Goal: Information Seeking & Learning: Learn about a topic

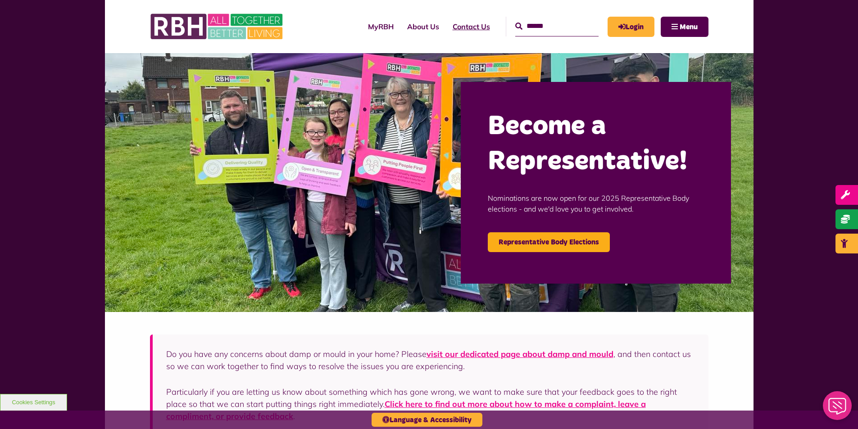
click at [461, 25] on link "Contact Us" at bounding box center [471, 26] width 51 height 24
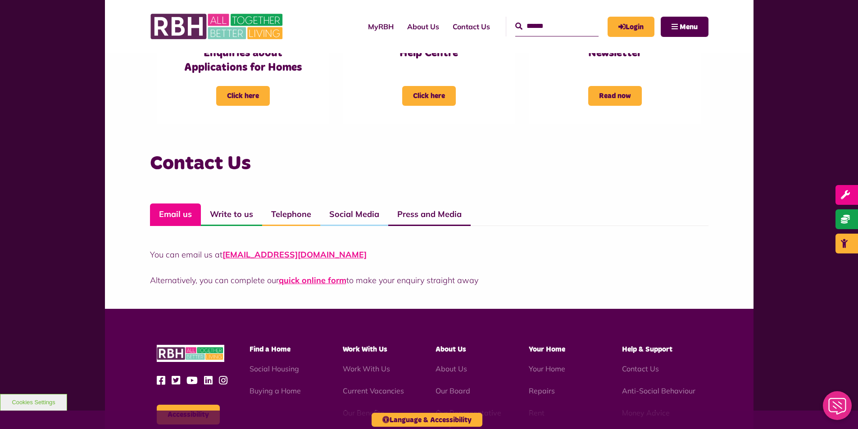
scroll to position [586, 0]
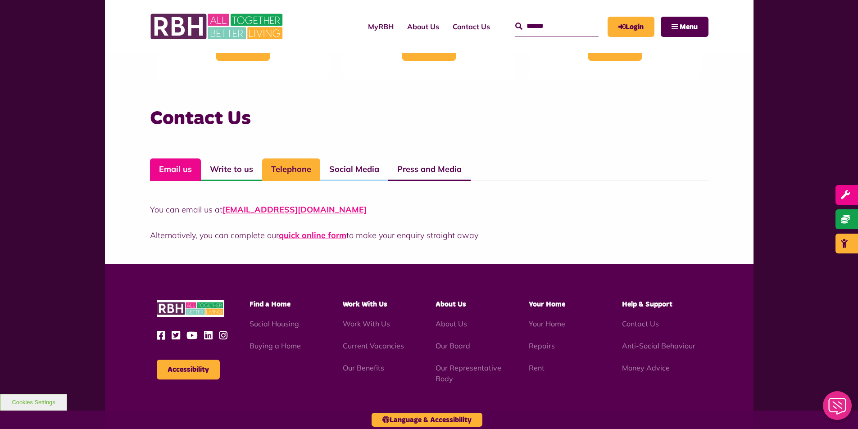
click at [288, 174] on link "Telephone" at bounding box center [291, 170] width 58 height 23
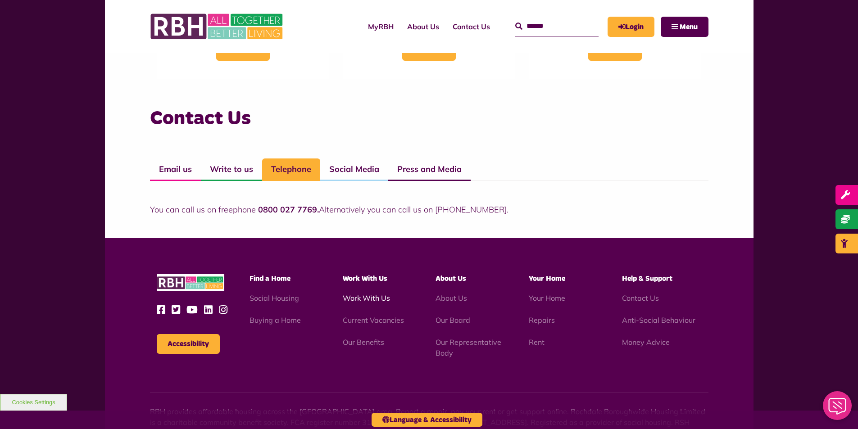
click at [373, 302] on link "Work With Us" at bounding box center [366, 298] width 47 height 9
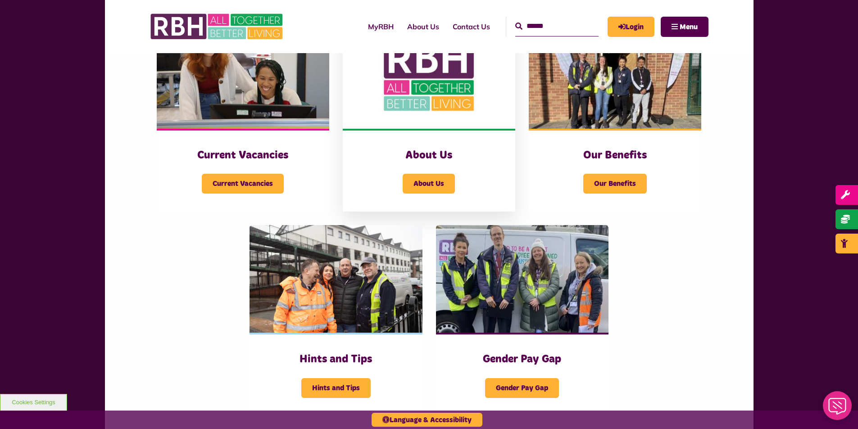
scroll to position [315, 0]
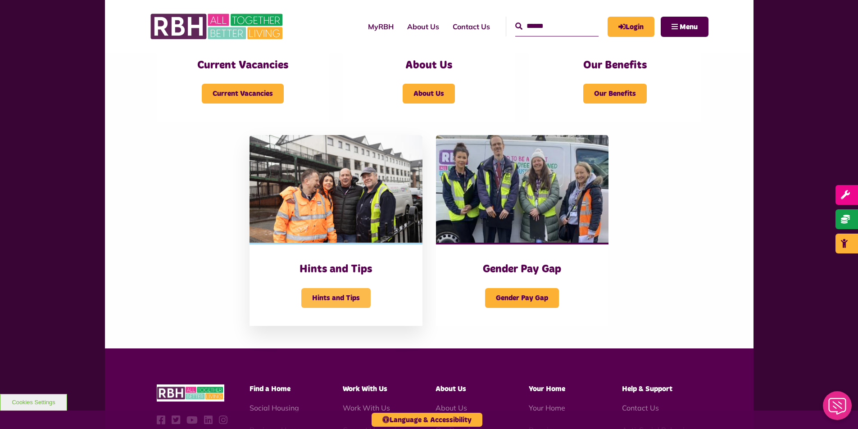
click at [333, 293] on span "Hints and Tips" at bounding box center [335, 298] width 69 height 20
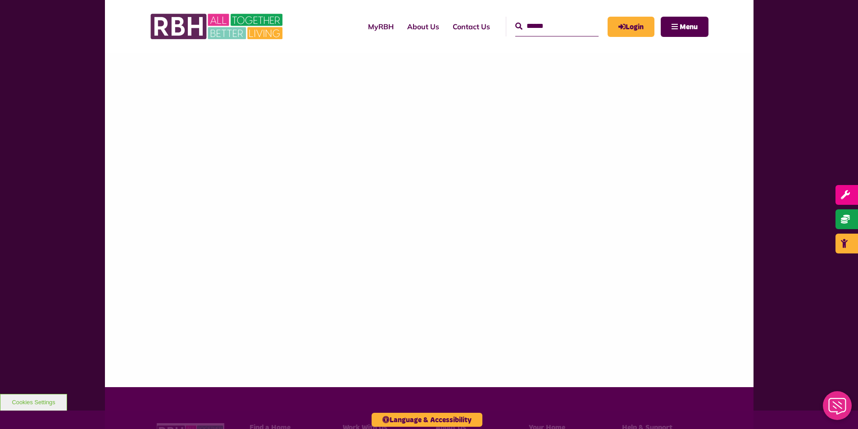
scroll to position [1249, 0]
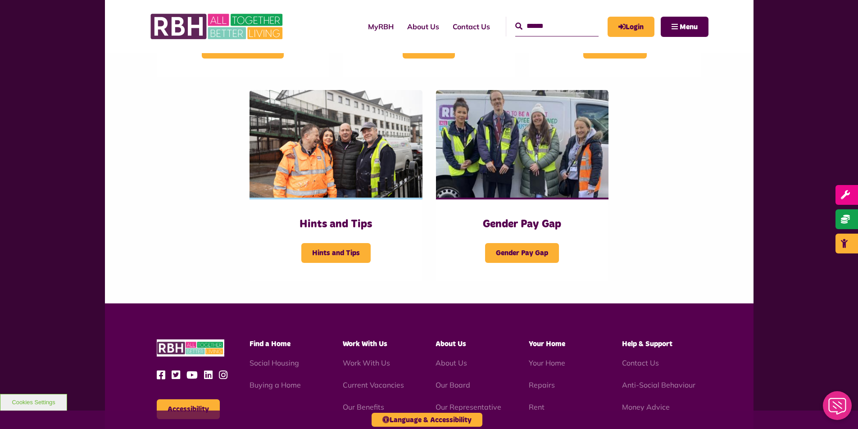
scroll to position [502, 0]
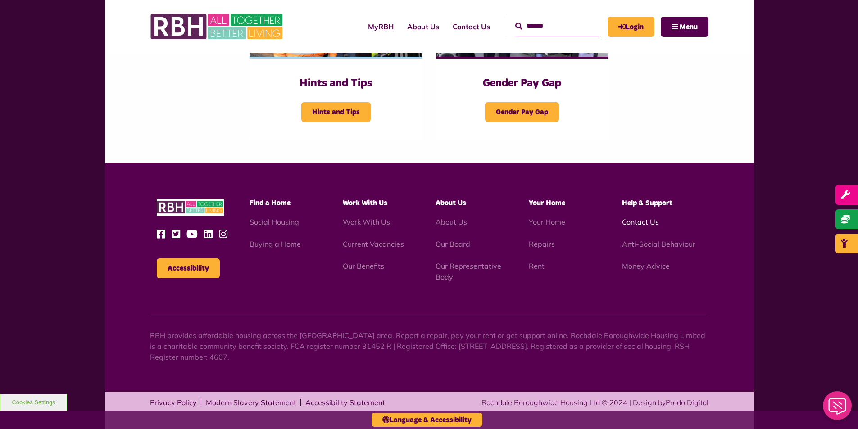
click at [638, 218] on link "Contact Us" at bounding box center [640, 222] width 37 height 9
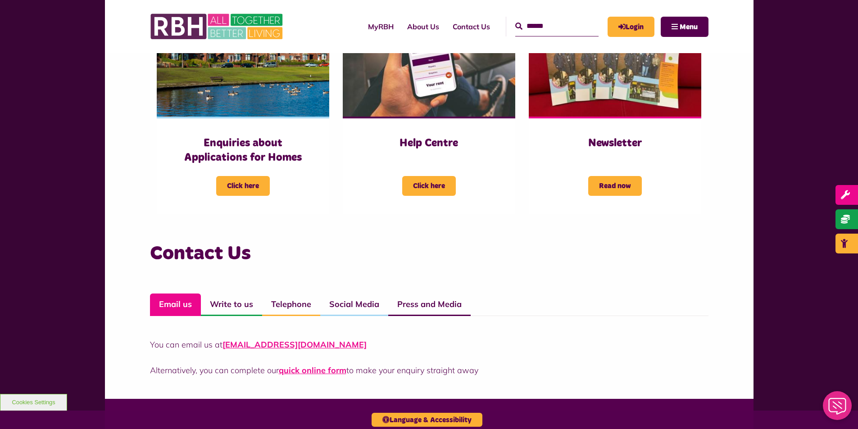
scroll to position [541, 0]
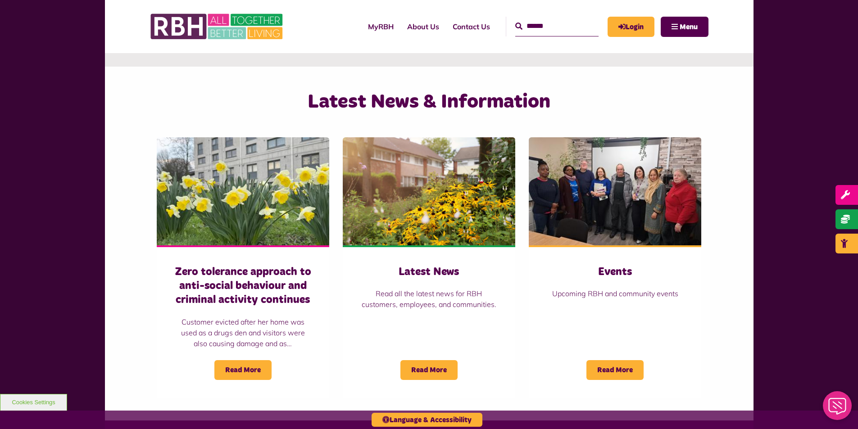
scroll to position [799, 0]
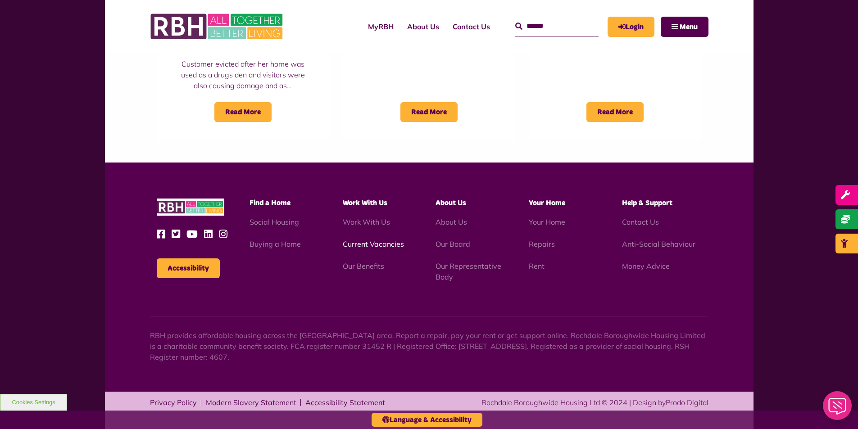
click at [379, 244] on link "Current Vacancies" at bounding box center [373, 244] width 61 height 9
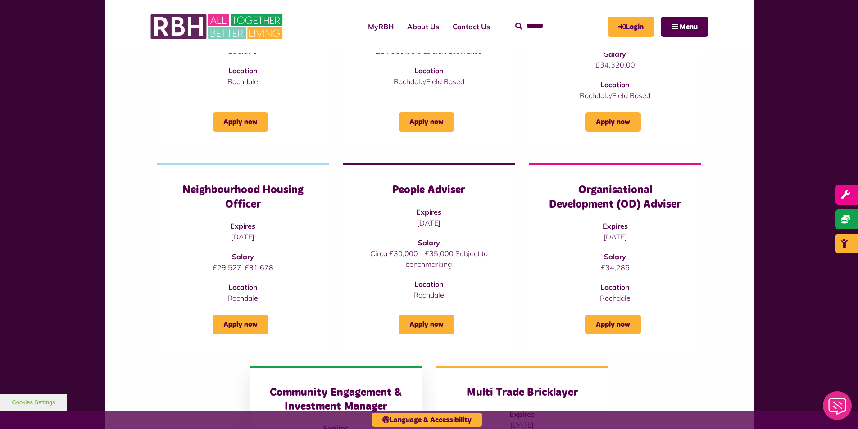
scroll to position [180, 0]
